Goal: Task Accomplishment & Management: Manage account settings

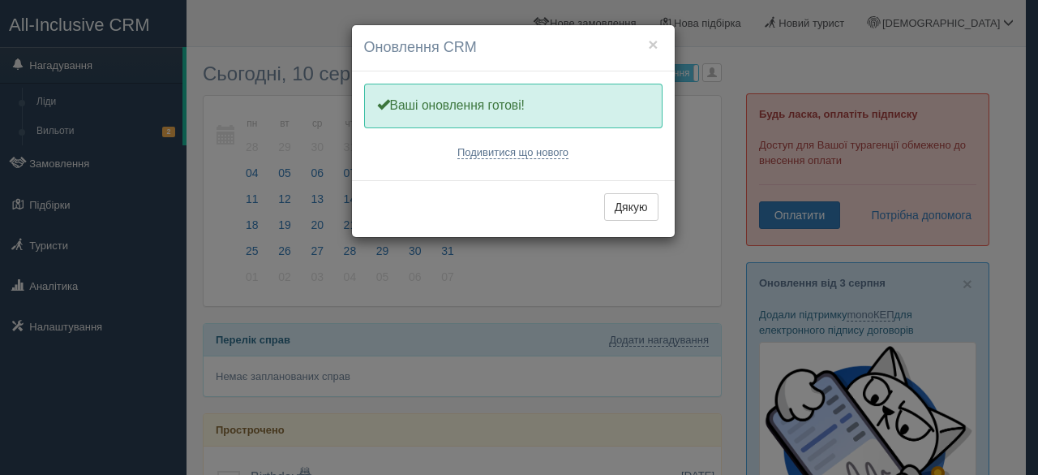
click at [639, 204] on button "Дякую" at bounding box center [631, 207] width 54 height 28
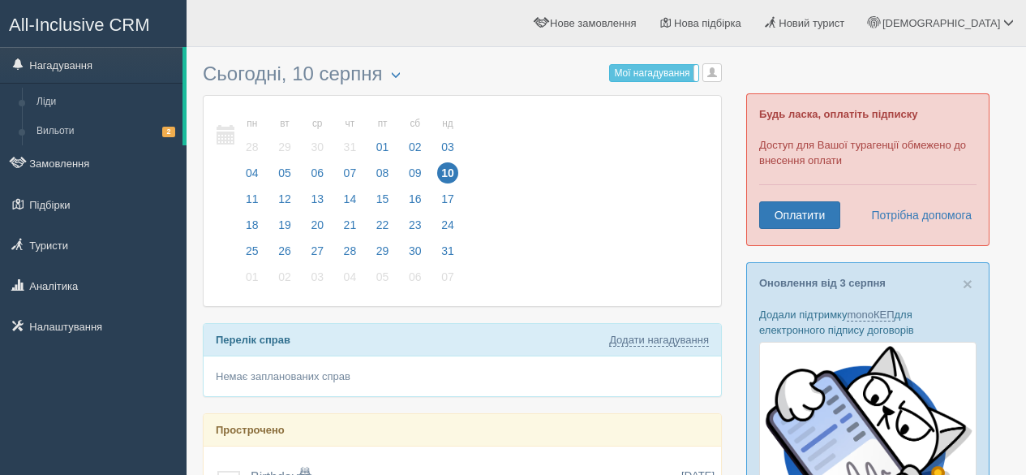
click at [84, 165] on link "Замовлення" at bounding box center [93, 163] width 187 height 36
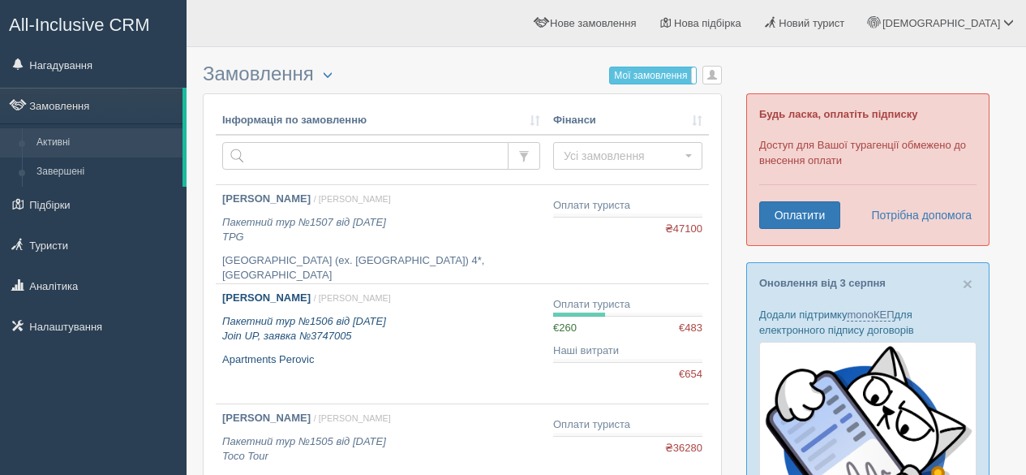
click at [287, 303] on b "БЕРЕСТ [PERSON_NAME]" at bounding box center [266, 297] width 88 height 12
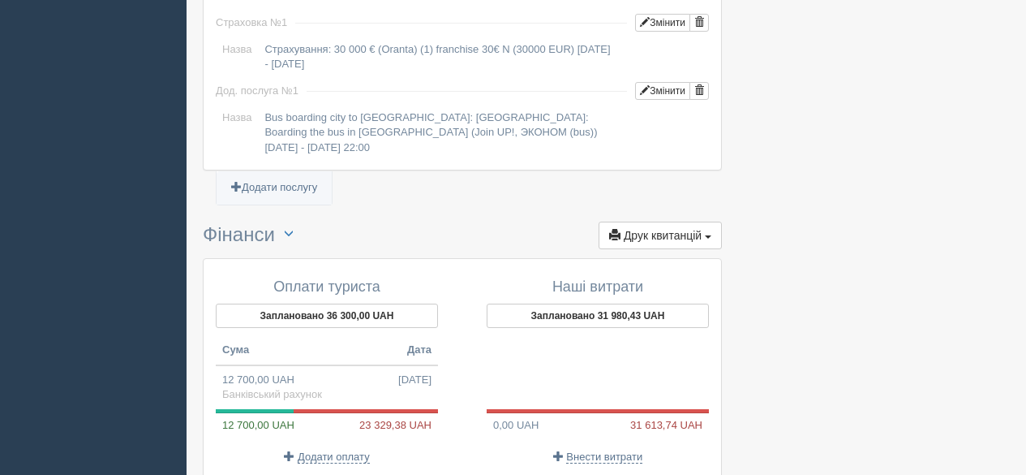
scroll to position [1445, 0]
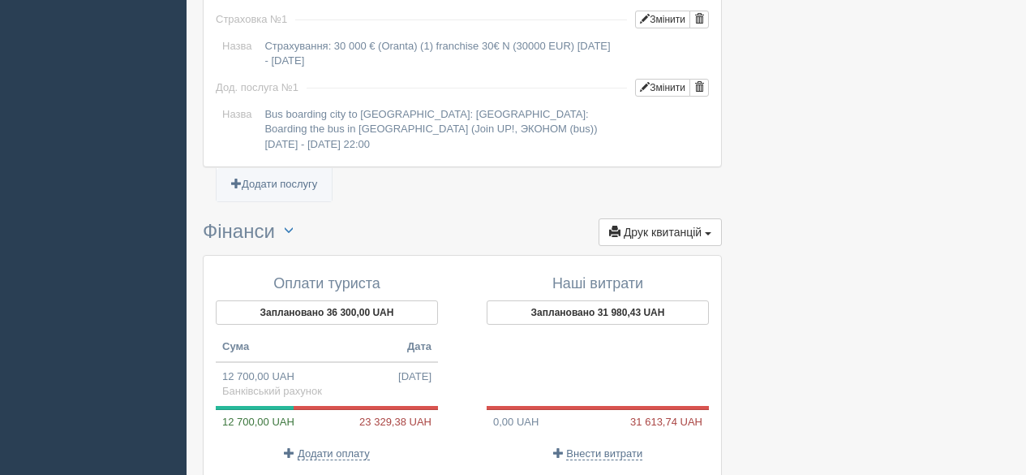
click at [360, 300] on button "Заплановано 36 300,00 UAH" at bounding box center [327, 312] width 222 height 24
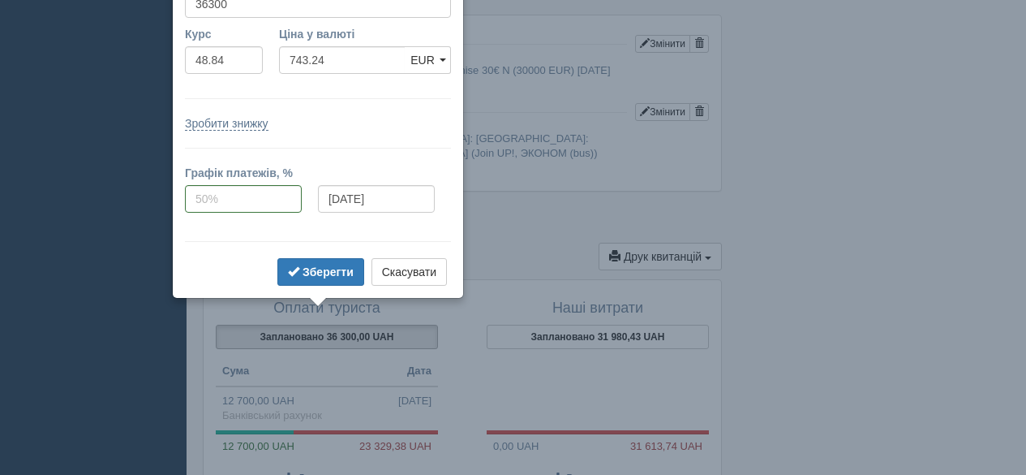
scroll to position [1355, 0]
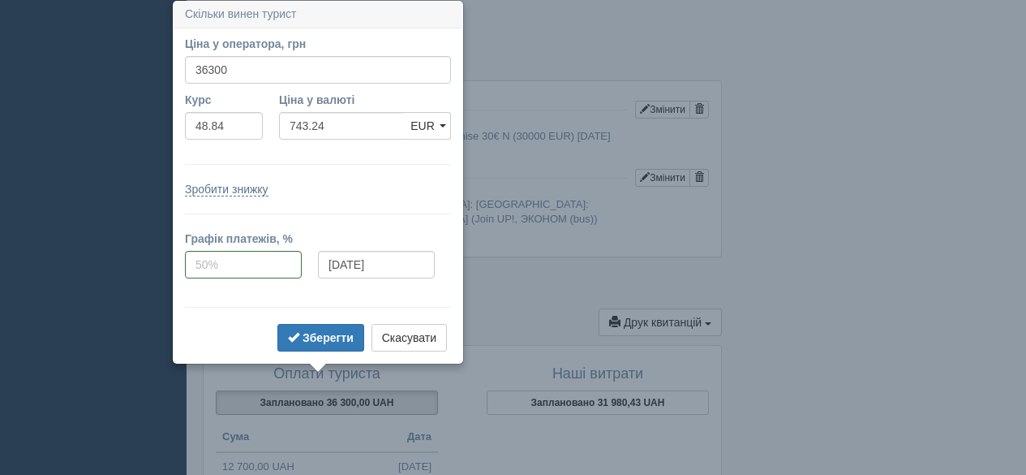
click at [328, 336] on b "Зберегти" at bounding box center [328, 337] width 51 height 13
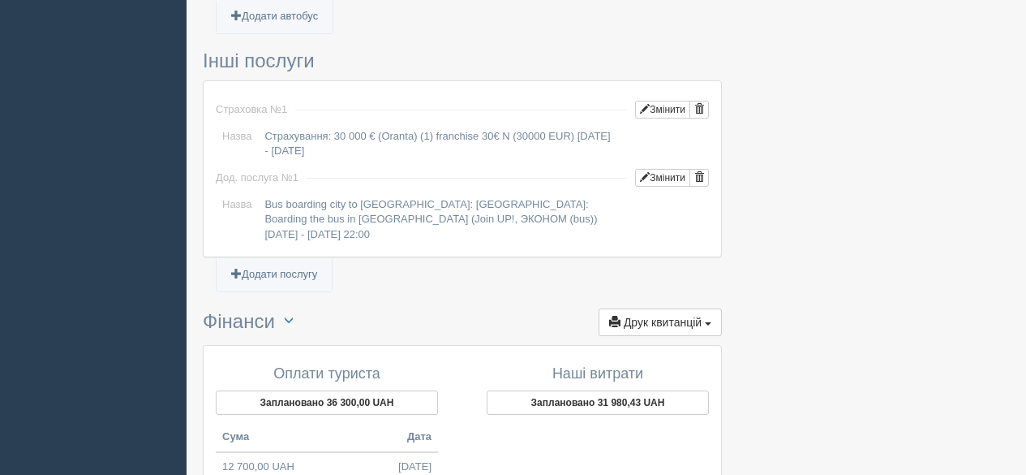
click at [255, 453] on td "12 700,00 UAH 10.07.2025 Банківський рахунок" at bounding box center [327, 474] width 222 height 44
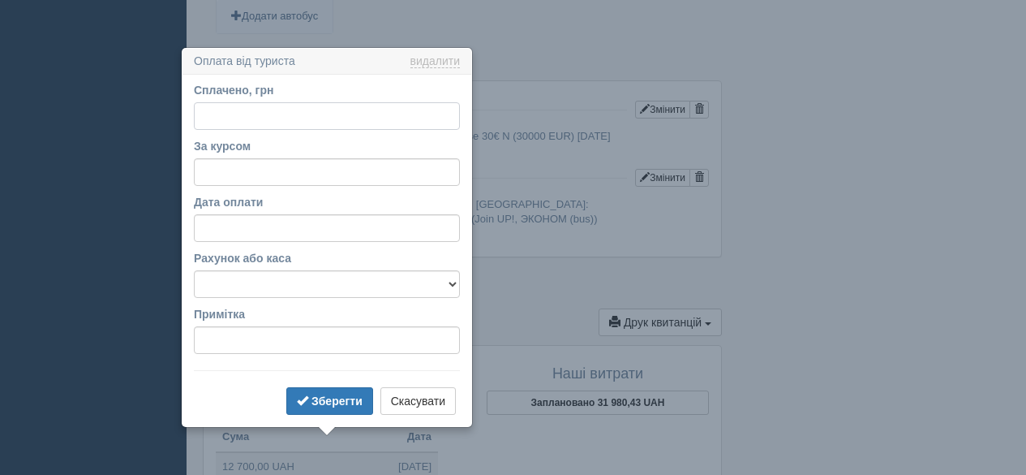
type input "12700.00"
type input "48.84"
select select "1353"
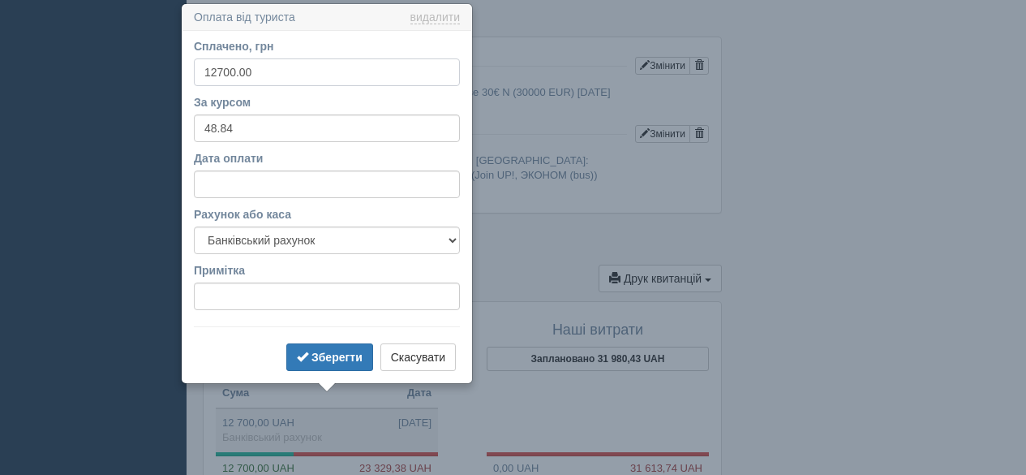
scroll to position [1402, 0]
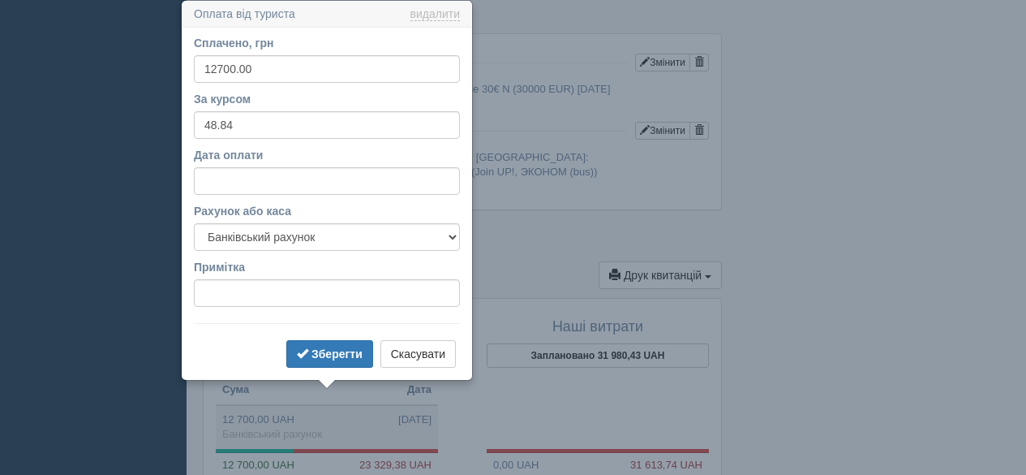
click at [346, 345] on button "Зберегти" at bounding box center [329, 354] width 87 height 28
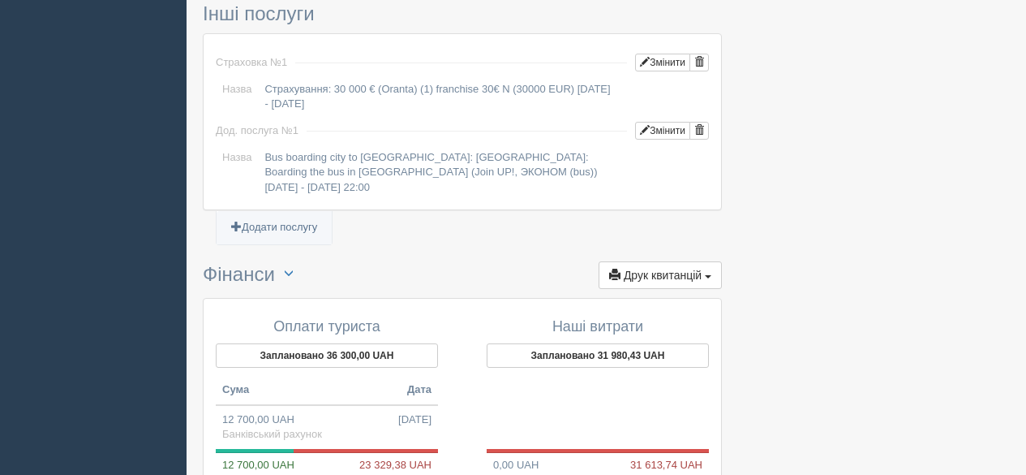
click at [681, 268] on span "Друк квитанцій" at bounding box center [663, 274] width 78 height 13
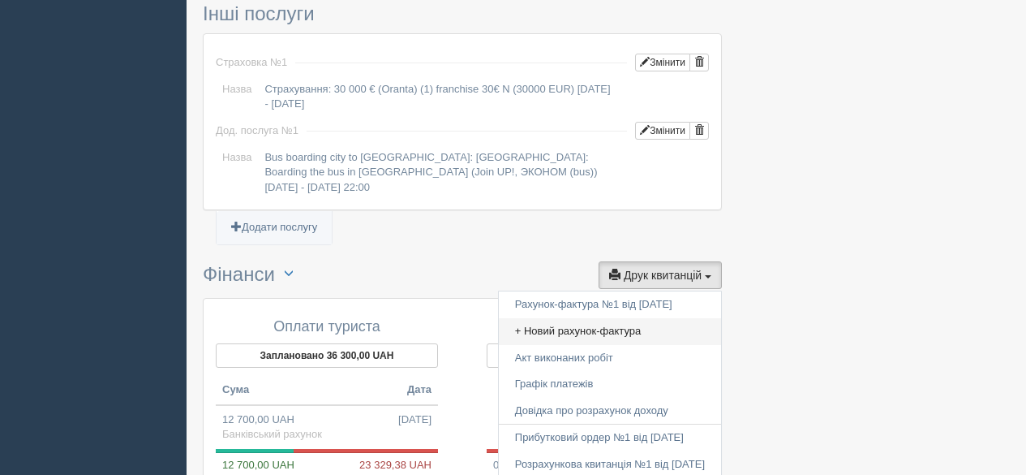
click at [615, 318] on link "+ Новий рахунок-фактура" at bounding box center [610, 331] width 222 height 27
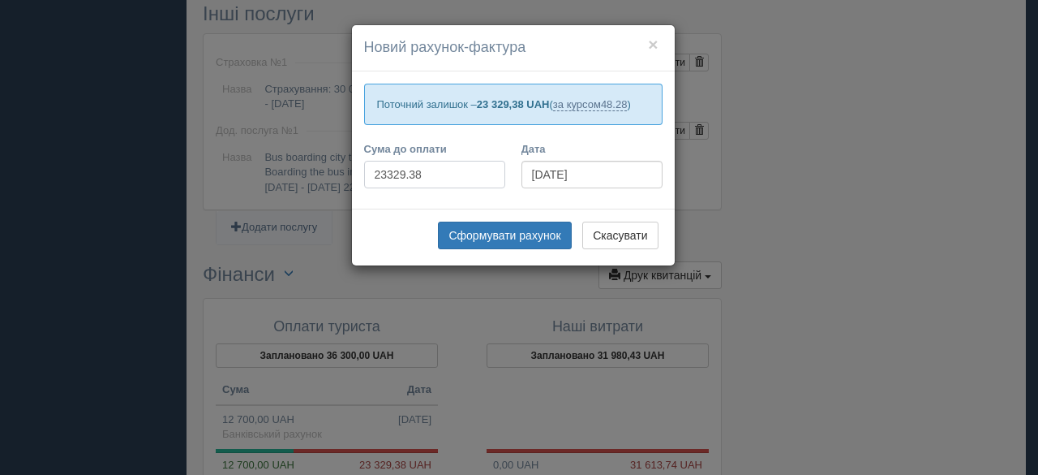
click at [438, 180] on input "23329.38" at bounding box center [434, 175] width 141 height 28
type input "2"
type input "23600"
click at [526, 236] on button "Сформувати рахунок" at bounding box center [504, 235] width 133 height 28
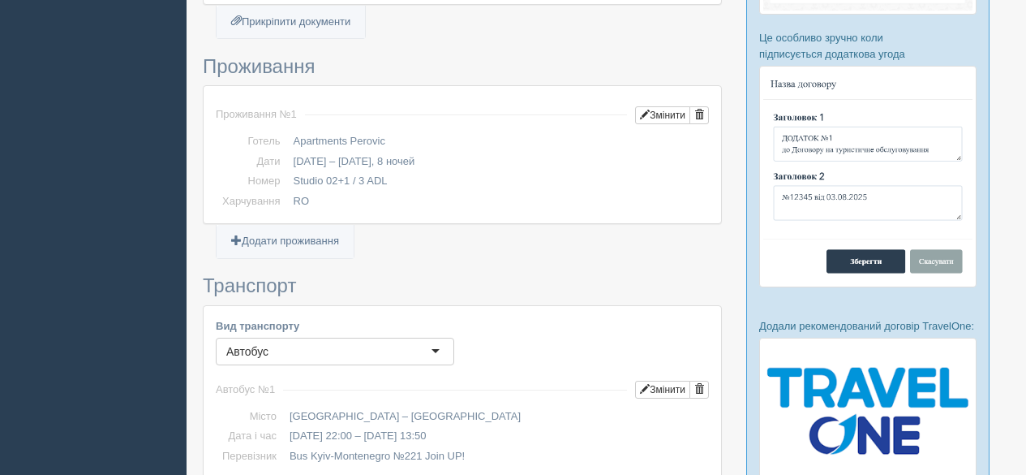
scroll to position [753, 0]
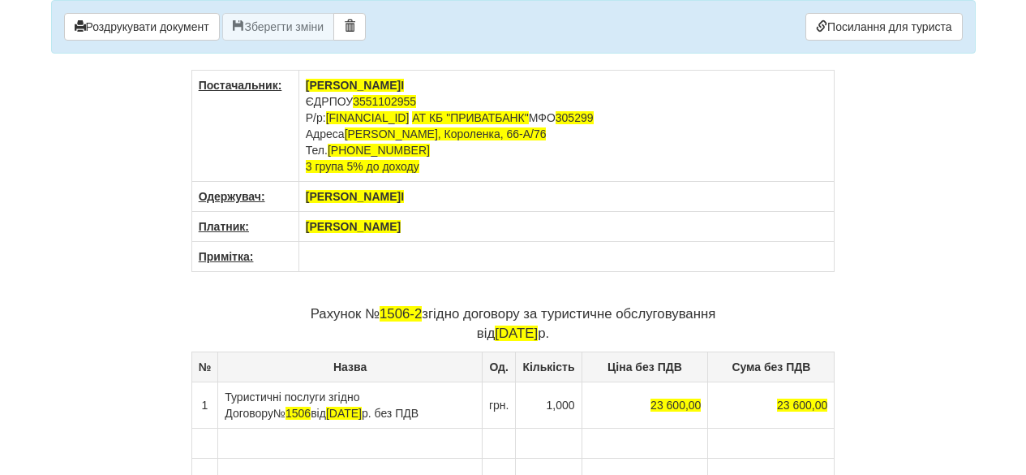
click at [1025, 245] on body "× Деякі поля не заповнено Ми підсвітили порожні поля червоним кольором. Ви може…" at bounding box center [513, 237] width 1026 height 475
click at [162, 27] on button "Роздрукувати документ" at bounding box center [142, 27] width 156 height 28
